Goal: Information Seeking & Learning: Learn about a topic

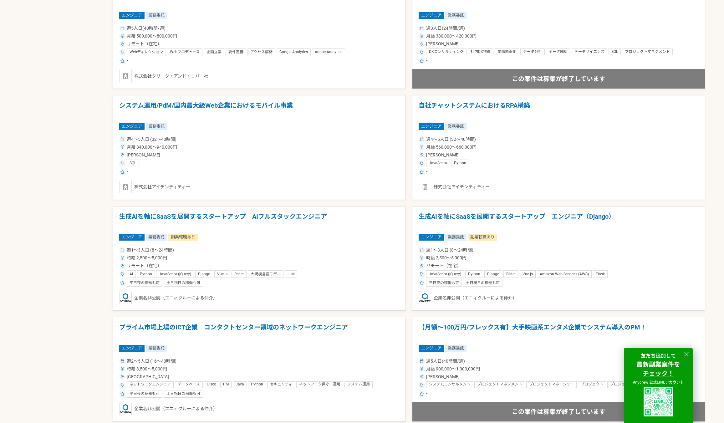
scroll to position [1081, 0]
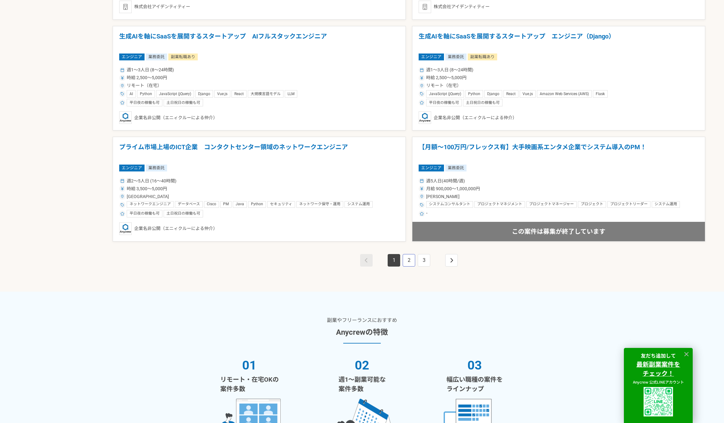
click at [411, 261] on link "2" at bounding box center [409, 260] width 13 height 13
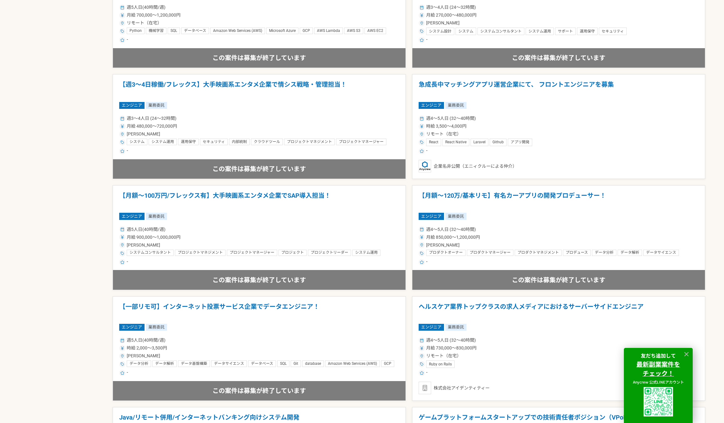
scroll to position [946, 0]
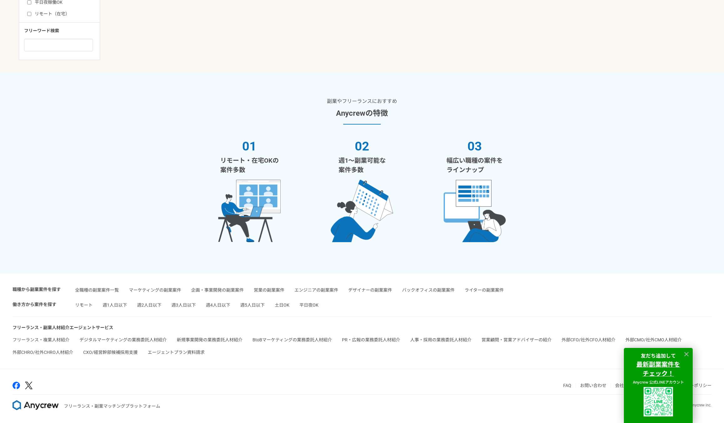
scroll to position [402, 0]
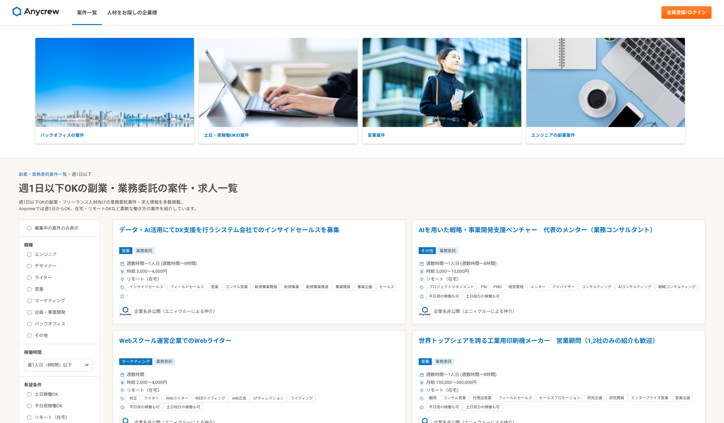
select select "1"
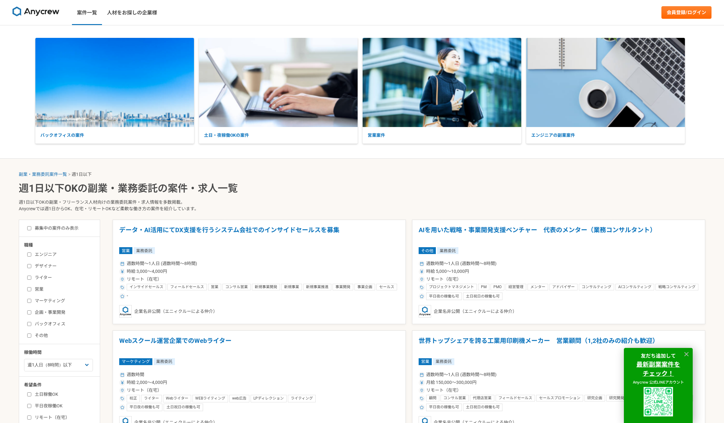
click at [406, 199] on p "週1日以下OKの副業・フリーランス人材向けの業務委託案件・求人情報を多数掲載。 Anycrewでは週1日からOK、在宅・リモートOKなど柔軟な働き方の案件を紹…" at bounding box center [362, 207] width 686 height 26
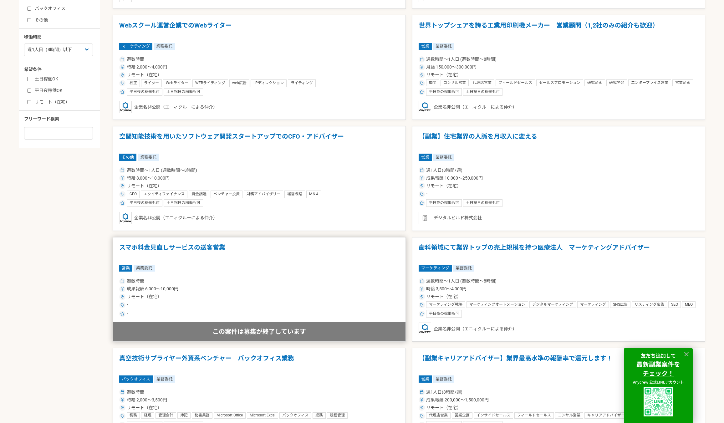
scroll to position [135, 0]
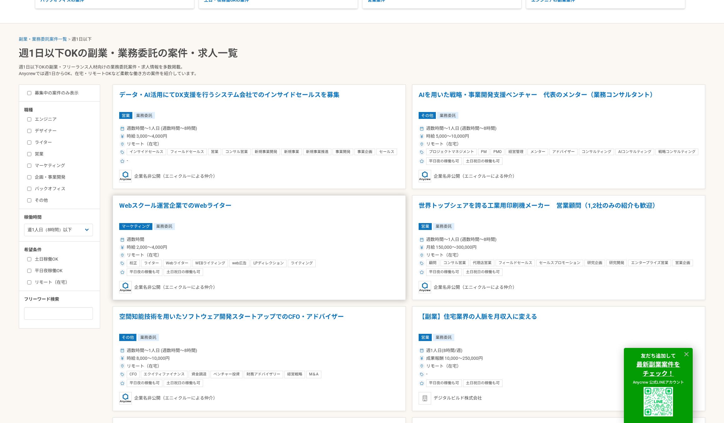
click at [158, 205] on h1 "Webスクール運営企業でのWebライター" at bounding box center [259, 210] width 280 height 16
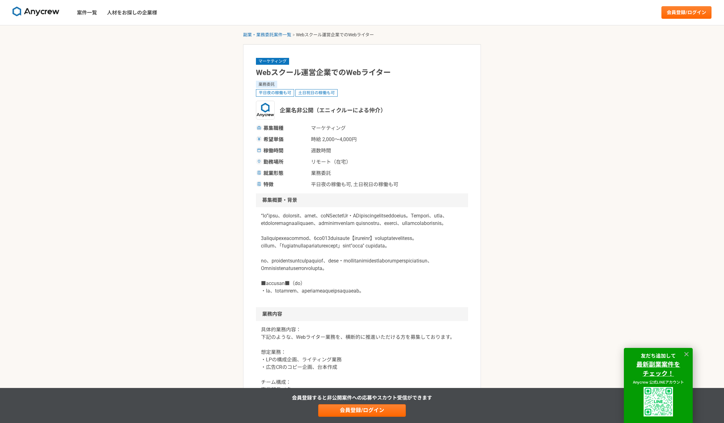
click at [332, 138] on span "時給 2,000〜4,000円" at bounding box center [342, 140] width 63 height 8
click at [334, 182] on span "平日夜の稼働も可, 土日祝日の稼働も可" at bounding box center [354, 185] width 87 height 8
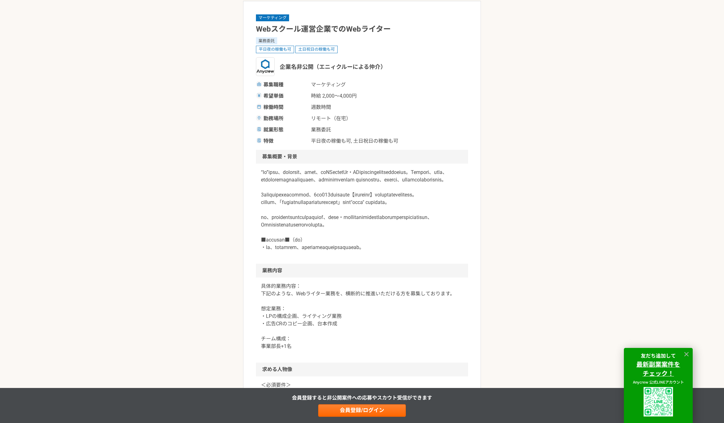
scroll to position [45, 0]
click at [303, 186] on p at bounding box center [362, 208] width 202 height 83
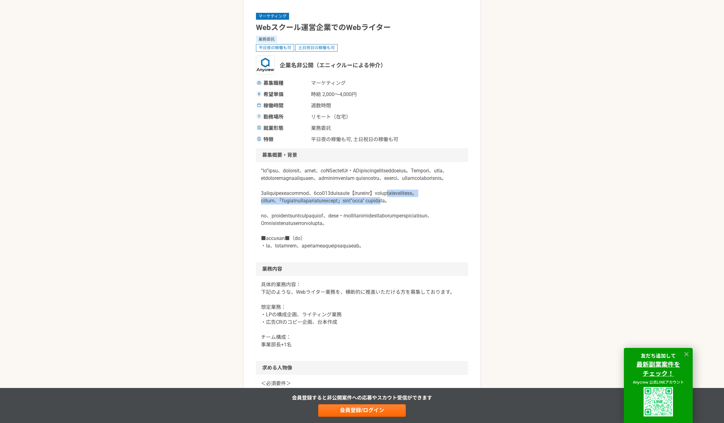
drag, startPoint x: 298, startPoint y: 215, endPoint x: 303, endPoint y: 235, distance: 20.8
click at [303, 235] on p at bounding box center [362, 208] width 202 height 83
click at [289, 216] on p at bounding box center [362, 208] width 202 height 83
click at [304, 239] on p at bounding box center [362, 208] width 202 height 83
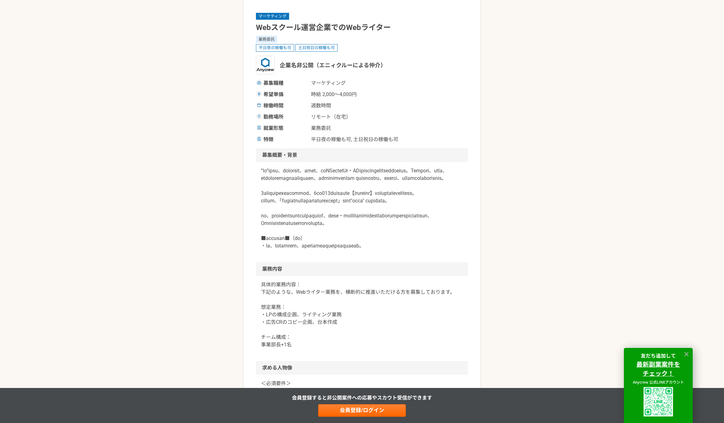
click at [306, 250] on p at bounding box center [362, 208] width 202 height 83
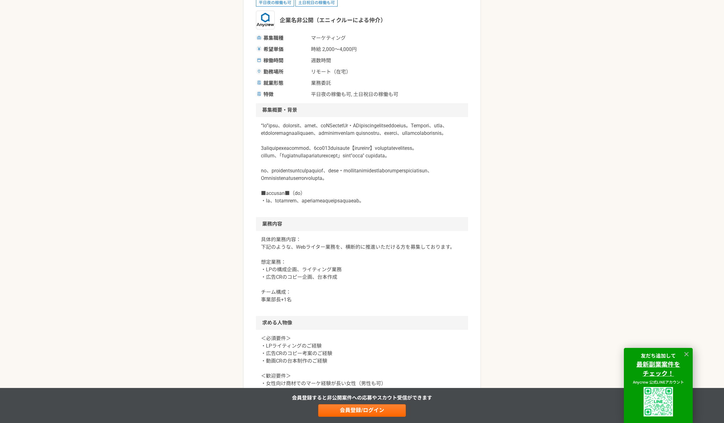
scroll to position [135, 0]
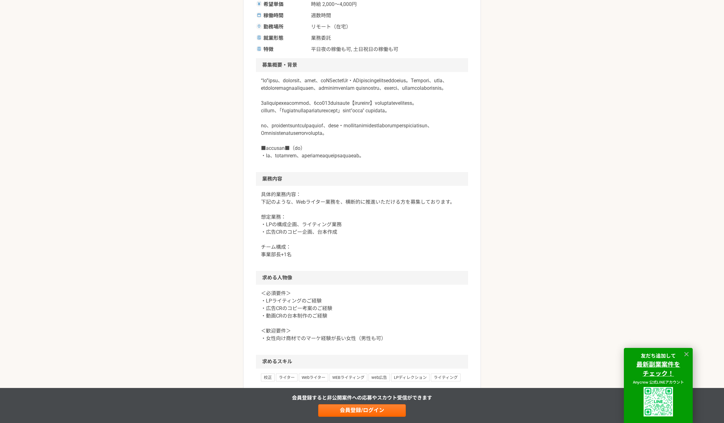
click at [272, 237] on p "具体的業務内容： 下記のような、Webライター業務を、横断的に推進いただける方を募集しております。 想定業務： ・LPの構成企画、ライティング業務 ・広告CR…" at bounding box center [362, 225] width 202 height 68
click at [281, 258] on p "具体的業務内容： 下記のような、Webライター業務を、横断的に推進いただける方を募集しております。 想定業務： ・LPの構成企画、ライティング業務 ・広告CR…" at bounding box center [362, 225] width 202 height 68
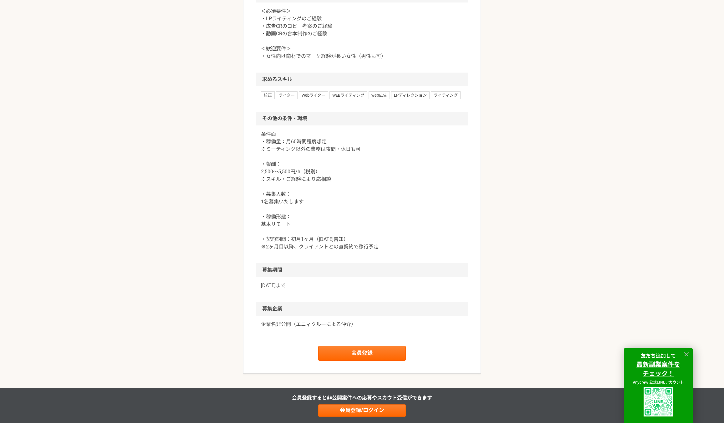
scroll to position [496, 0]
